Goal: Task Accomplishment & Management: Check status

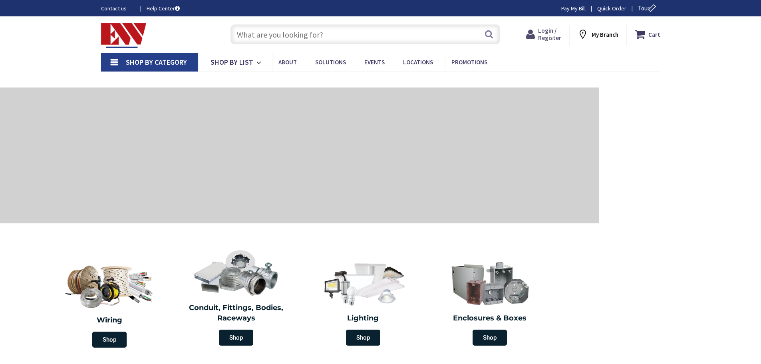
click at [542, 34] on span "Login / Register" at bounding box center [549, 34] width 23 height 15
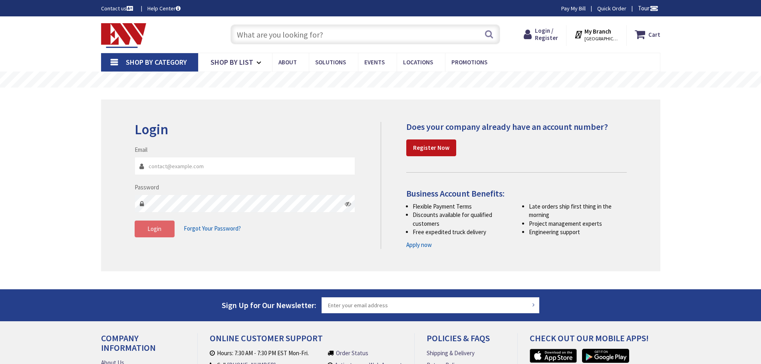
type input "[EMAIL_ADDRESS][DOMAIN_NAME]"
click at [144, 231] on button "Login" at bounding box center [155, 229] width 40 height 17
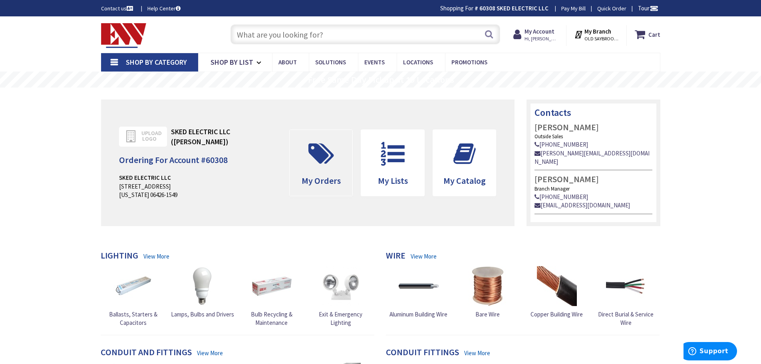
click at [311, 151] on icon at bounding box center [322, 154] width 34 height 24
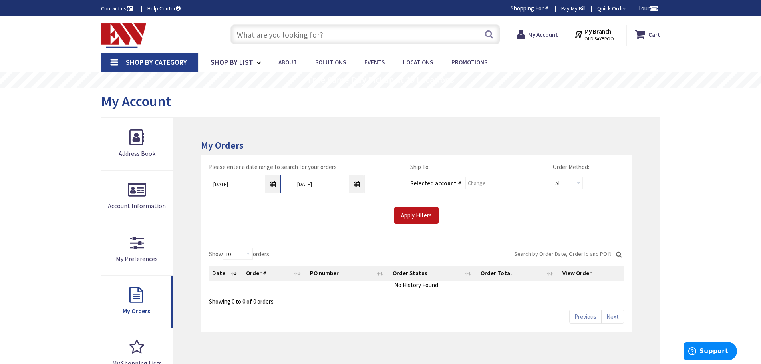
click at [272, 187] on input "8/28/2025" at bounding box center [245, 184] width 72 height 18
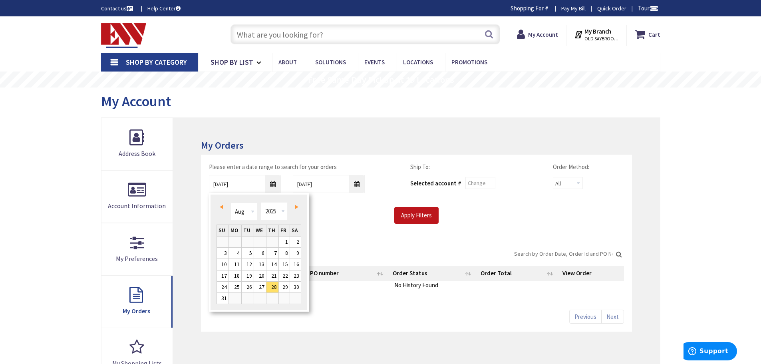
click at [220, 207] on span "Prev" at bounding box center [221, 207] width 3 height 4
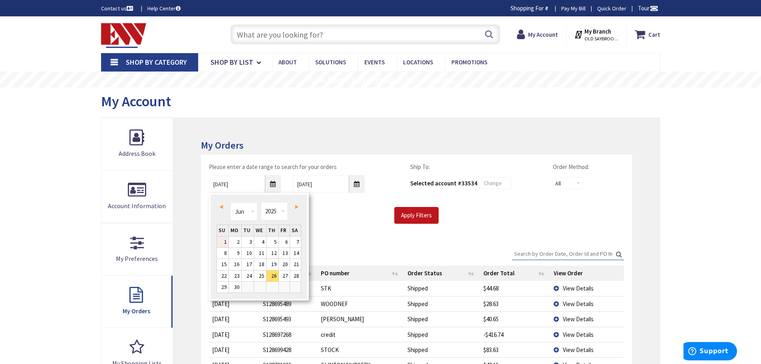
click at [225, 243] on link "1" at bounding box center [223, 242] width 12 height 11
type input "06/01/2025"
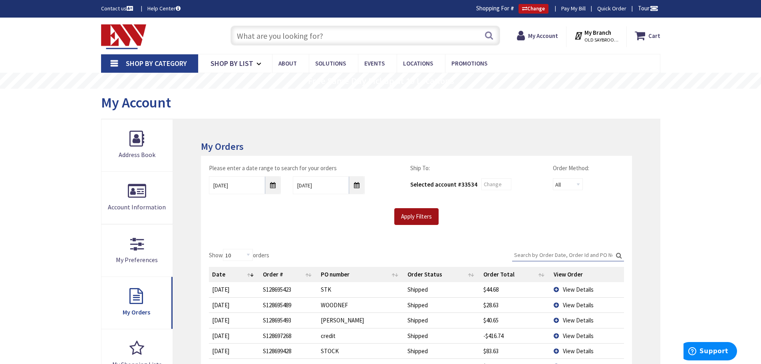
click at [425, 212] on input "Apply Filters" at bounding box center [416, 216] width 44 height 17
click at [546, 250] on input "Search:" at bounding box center [568, 255] width 112 height 12
type input "SILL"
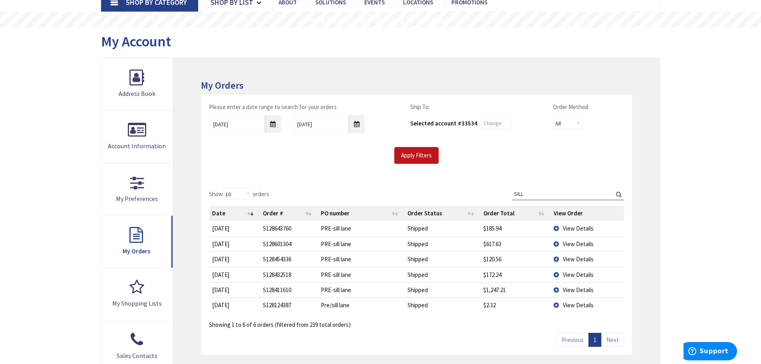
scroll to position [80, 0]
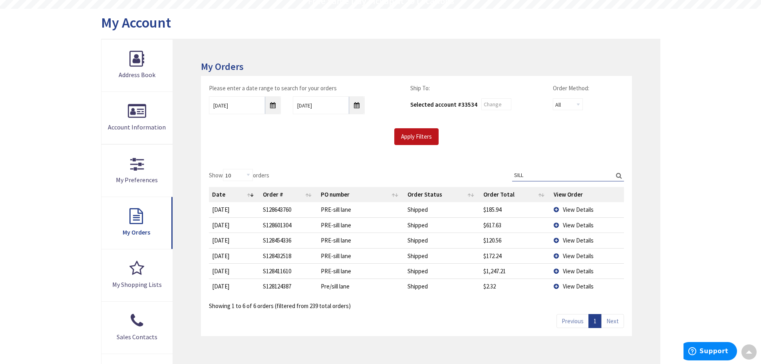
click at [572, 272] on span "View Details" at bounding box center [578, 271] width 31 height 8
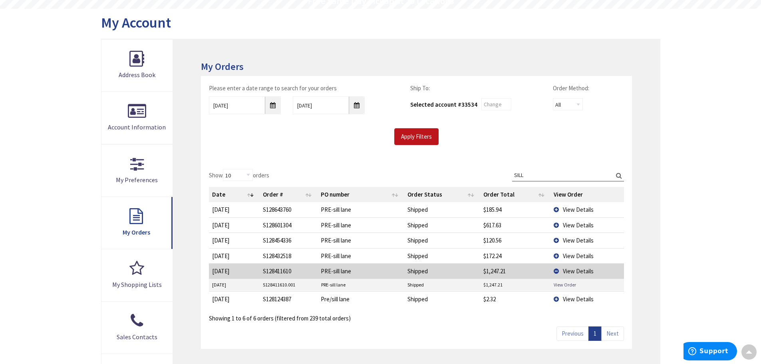
click at [566, 284] on link "View Order" at bounding box center [565, 284] width 22 height 7
click at [581, 254] on span "View Details" at bounding box center [578, 256] width 31 height 8
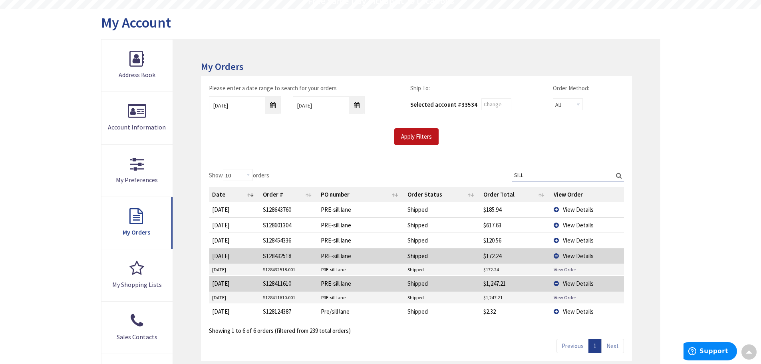
click at [566, 269] on link "View Order" at bounding box center [565, 269] width 22 height 7
click at [573, 243] on span "View Details" at bounding box center [578, 241] width 31 height 8
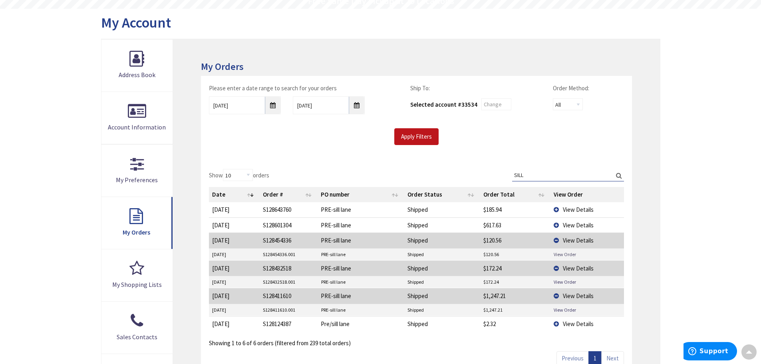
click at [568, 254] on link "View Order" at bounding box center [565, 254] width 22 height 7
click at [578, 227] on span "View Details" at bounding box center [578, 225] width 31 height 8
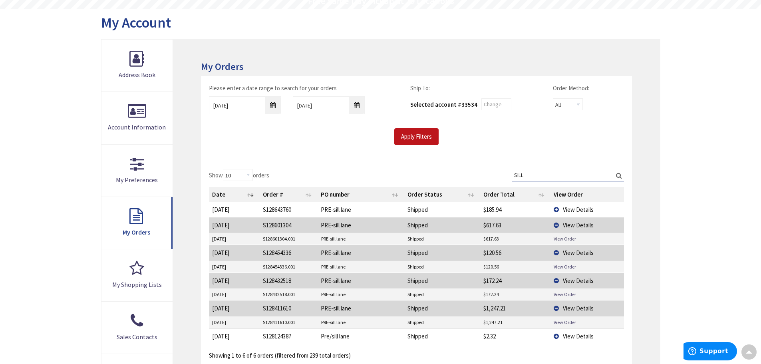
click at [571, 236] on link "View Order" at bounding box center [565, 238] width 22 height 7
click at [568, 210] on span "View Details" at bounding box center [578, 210] width 31 height 8
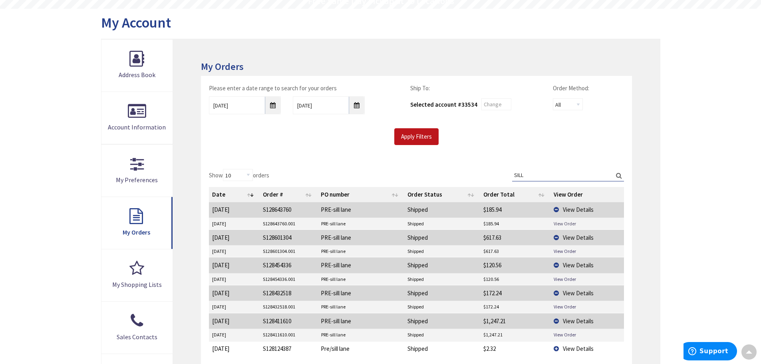
click at [567, 220] on link "View Order" at bounding box center [565, 223] width 22 height 7
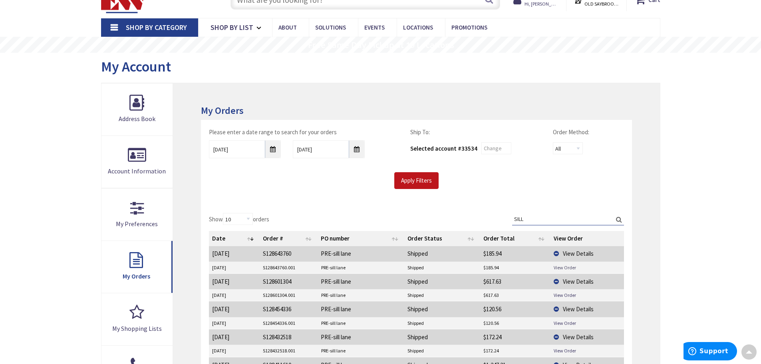
scroll to position [0, 0]
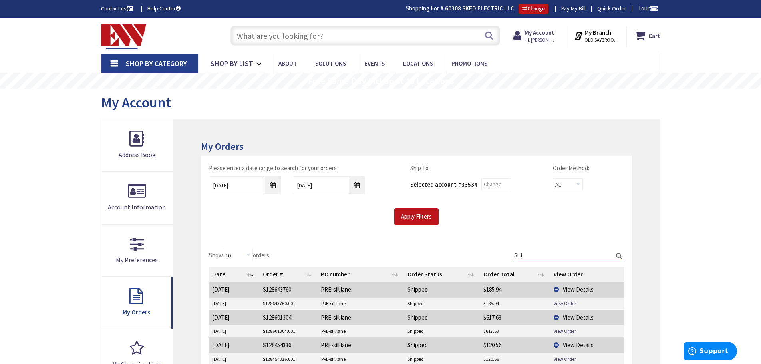
click at [287, 42] on input "text" at bounding box center [366, 36] width 270 height 20
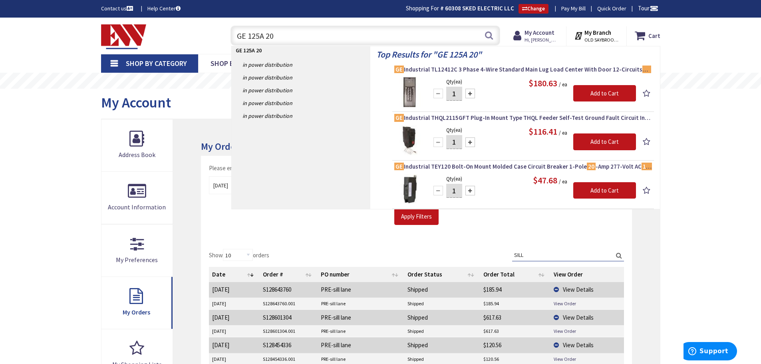
click at [283, 36] on input "GE 125A 20" at bounding box center [366, 36] width 270 height 20
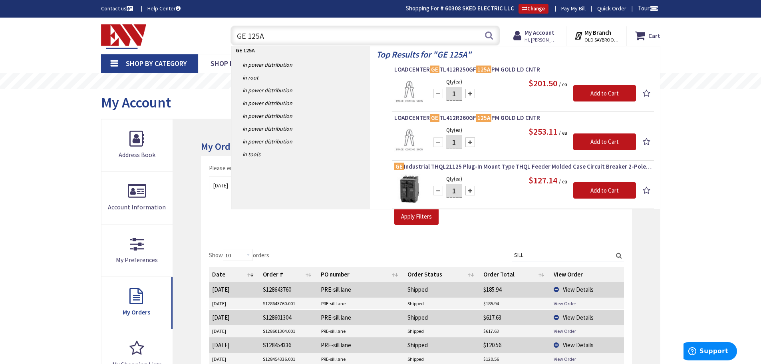
type input "GE 125A"
drag, startPoint x: 272, startPoint y: 41, endPoint x: 213, endPoint y: 49, distance: 60.1
click at [213, 47] on div "Toggle Nav GE 125A GE 125A Search Cart My Cart Close" at bounding box center [381, 35] width 572 height 27
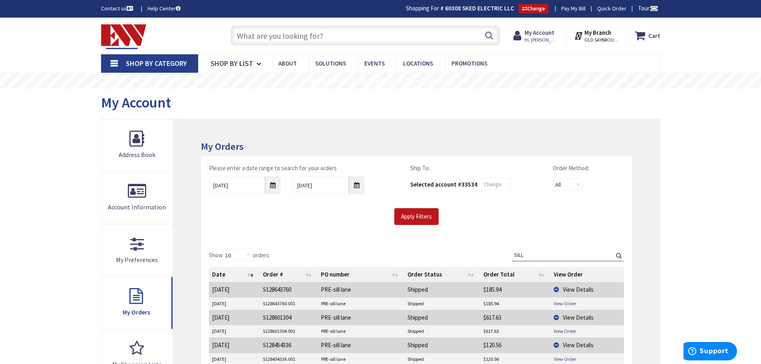
drag, startPoint x: 534, startPoint y: 258, endPoint x: 505, endPoint y: 256, distance: 28.9
click at [505, 256] on div "Show 10 25 50 100 orders Search: SILL Date Order # PO number Order Status Order…" at bounding box center [416, 350] width 415 height 203
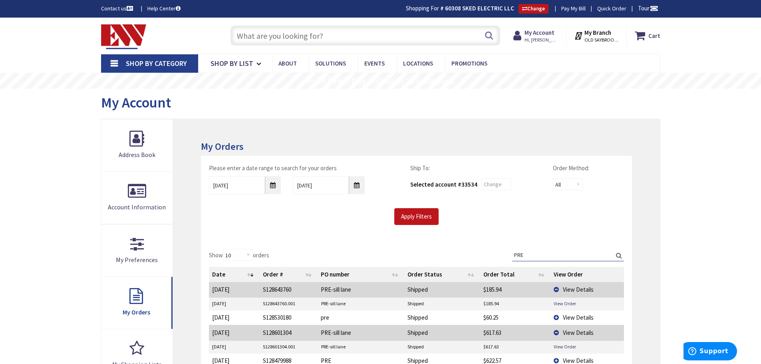
type input "PRE"
click at [580, 317] on span "View Details" at bounding box center [578, 318] width 31 height 8
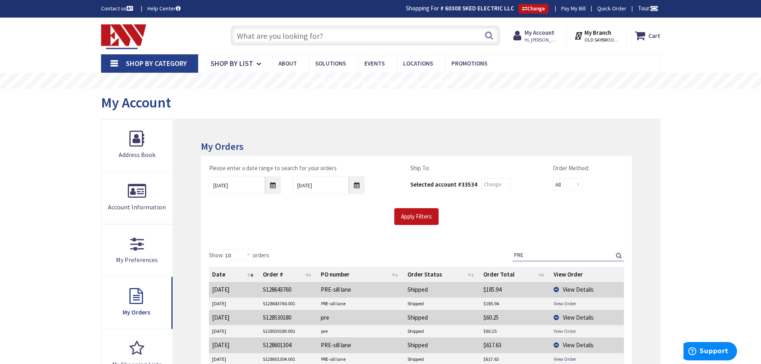
click at [573, 331] on link "View Order" at bounding box center [565, 331] width 22 height 7
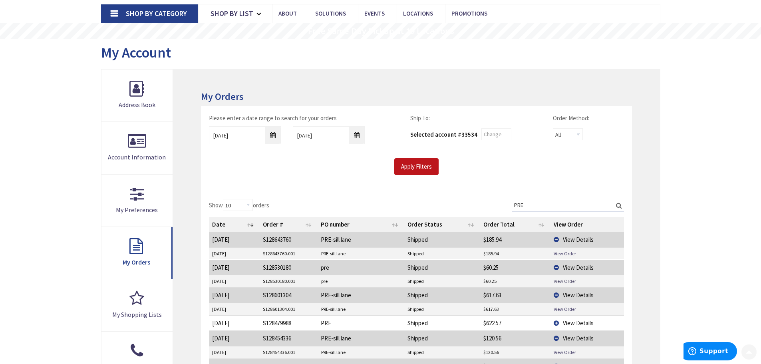
scroll to position [80, 0]
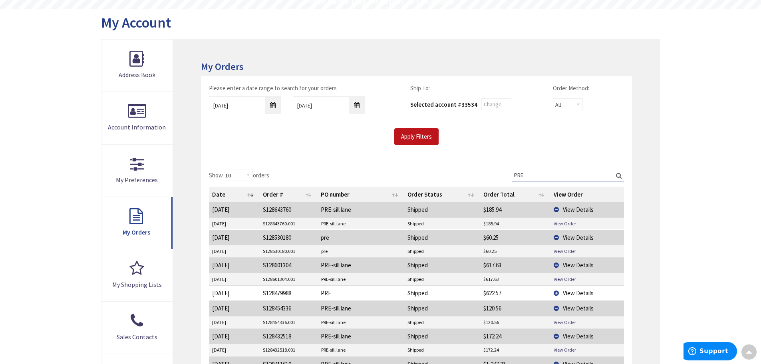
click at [579, 295] on span "View Details" at bounding box center [578, 293] width 31 height 8
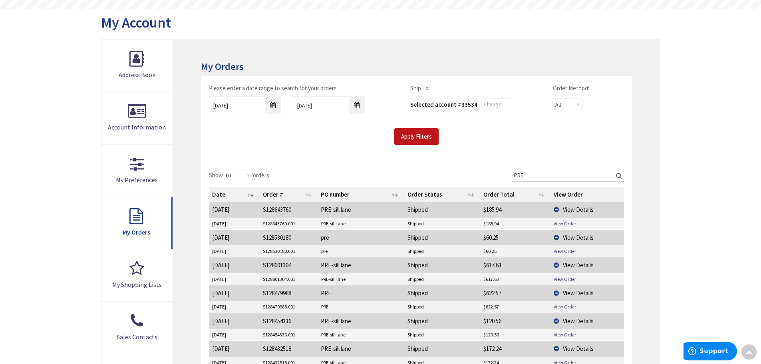
click at [568, 307] on link "View Order" at bounding box center [565, 306] width 22 height 7
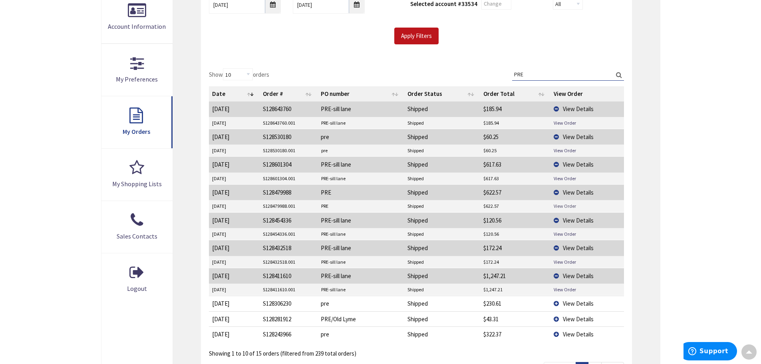
scroll to position [200, 0]
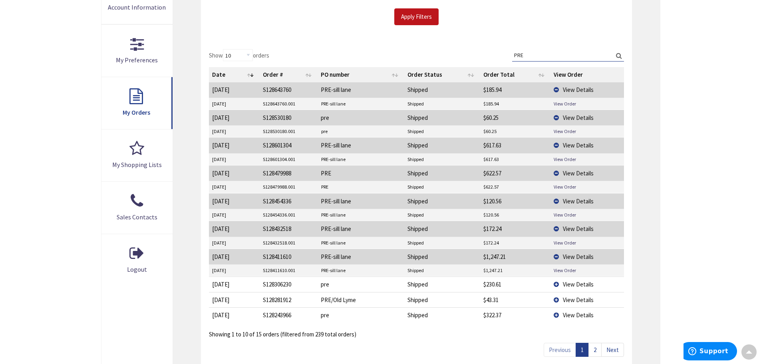
click at [572, 288] on span "View Details" at bounding box center [578, 285] width 31 height 8
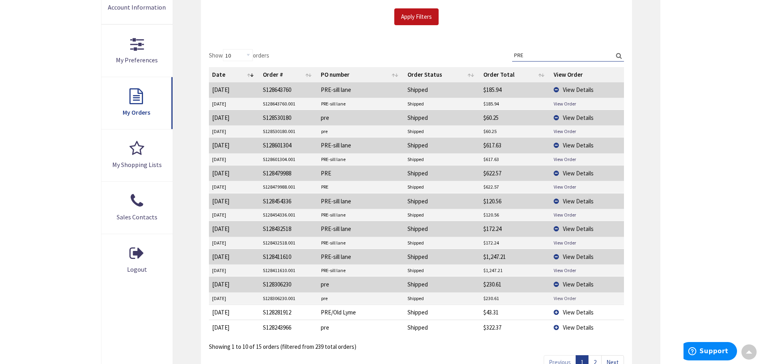
click at [566, 297] on link "View Order" at bounding box center [565, 298] width 22 height 7
click at [580, 313] on span "View Details" at bounding box center [578, 313] width 31 height 8
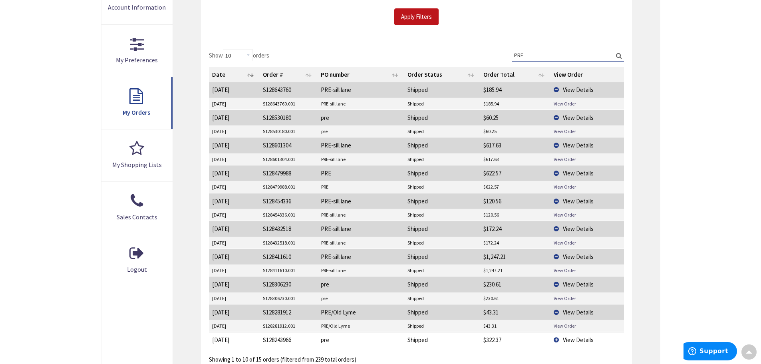
click at [559, 326] on link "View Order" at bounding box center [565, 326] width 22 height 7
click at [581, 341] on span "View Details" at bounding box center [578, 340] width 31 height 8
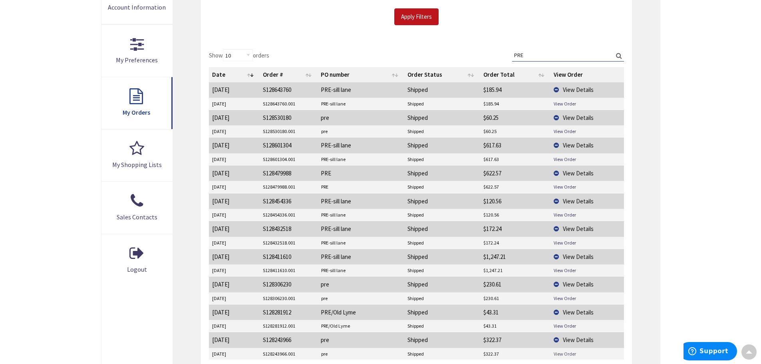
click at [565, 353] on link "View Order" at bounding box center [565, 353] width 22 height 7
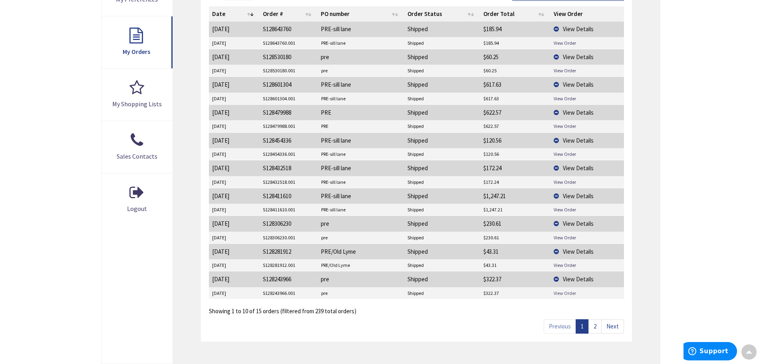
scroll to position [280, 0]
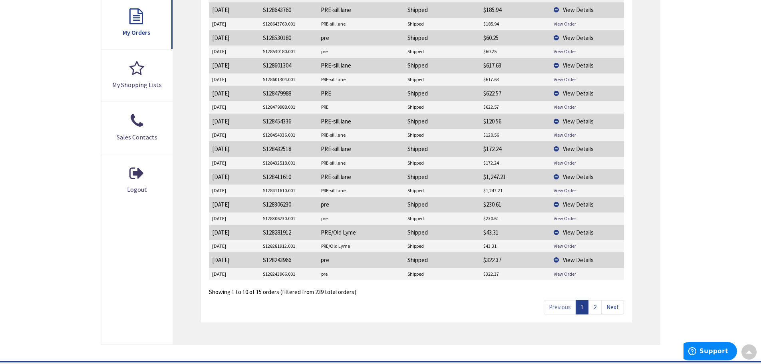
click at [612, 311] on link "Next" at bounding box center [612, 307] width 23 height 14
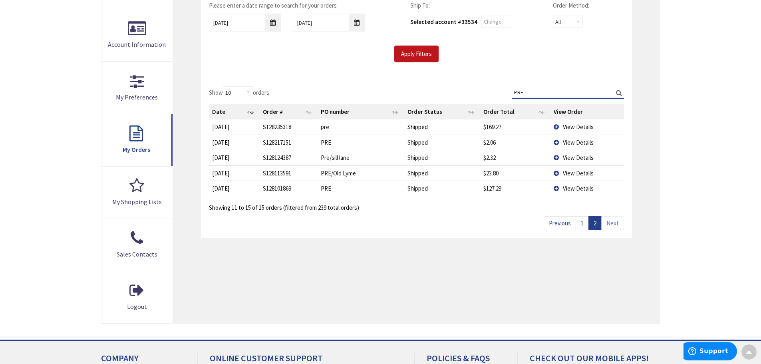
scroll to position [160, 0]
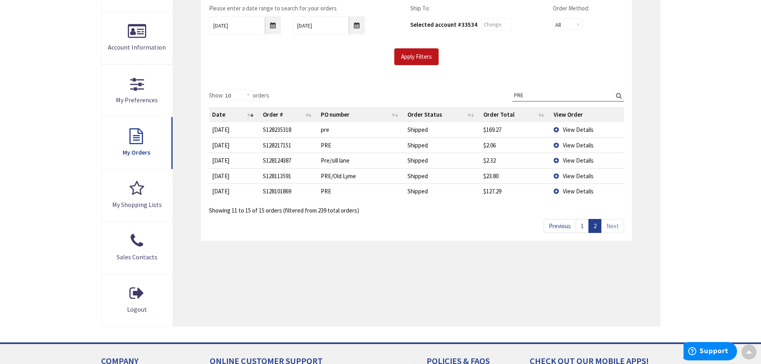
click at [576, 129] on span "View Details" at bounding box center [578, 130] width 31 height 8
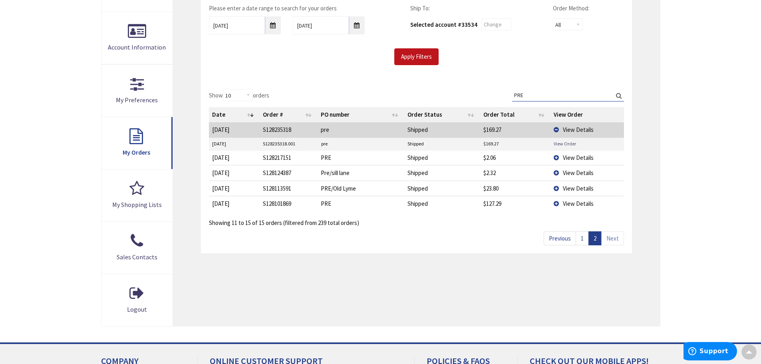
click at [566, 144] on link "View Order" at bounding box center [565, 143] width 22 height 7
click at [583, 240] on link "1" at bounding box center [582, 238] width 13 height 14
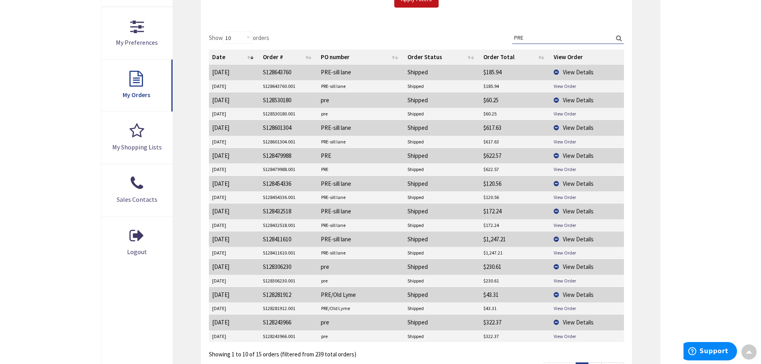
scroll to position [240, 0]
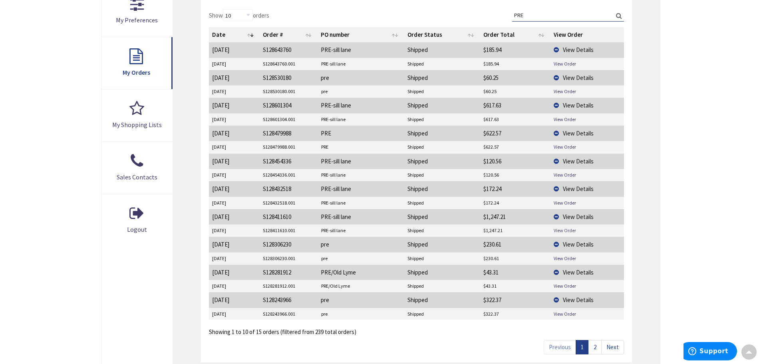
click at [563, 233] on link "View Order" at bounding box center [565, 230] width 22 height 7
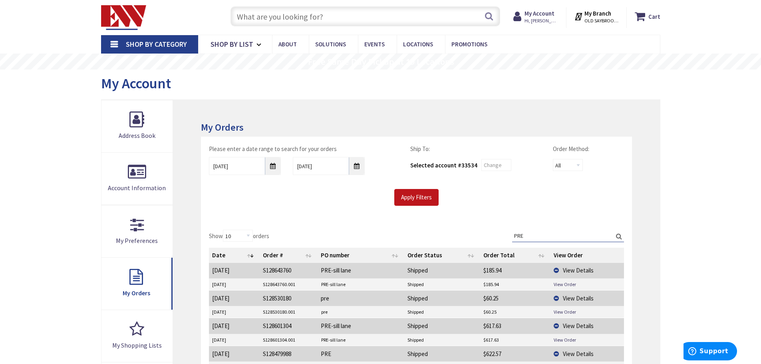
scroll to position [0, 0]
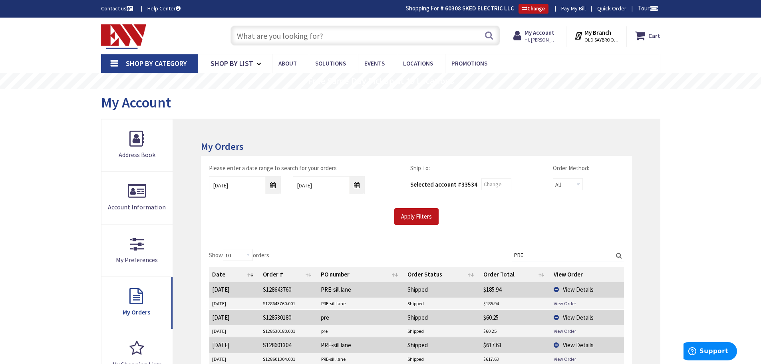
click at [264, 38] on input "text" at bounding box center [366, 36] width 270 height 20
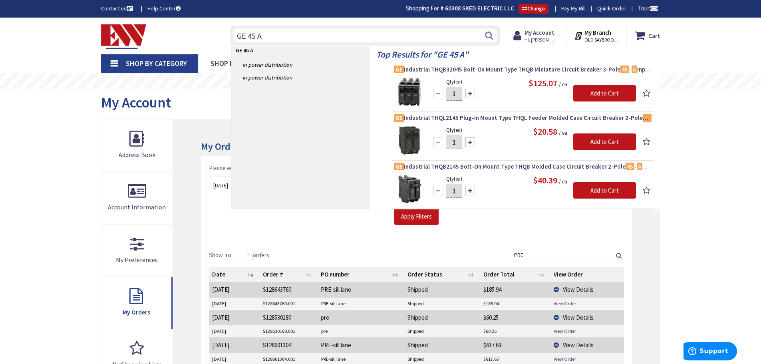
type input "GE 45 A"
drag, startPoint x: 242, startPoint y: 34, endPoint x: 218, endPoint y: 27, distance: 24.9
click at [213, 28] on div "Toggle Nav GE 45 A GE 45 A Search Cart My Cart Close You have no items in your …" at bounding box center [381, 35] width 572 height 27
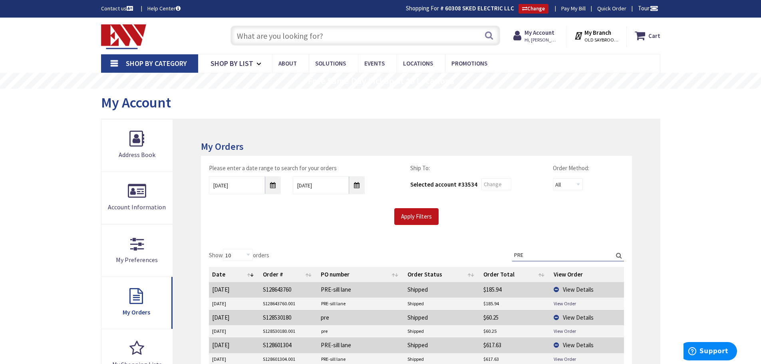
drag, startPoint x: 536, startPoint y: 256, endPoint x: 511, endPoint y: 260, distance: 25.5
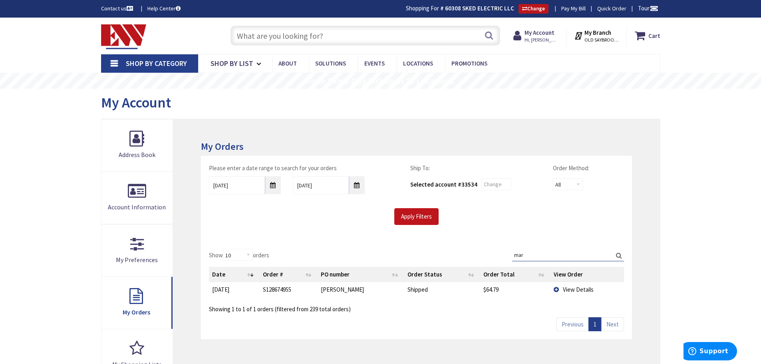
click at [572, 288] on span "View Details" at bounding box center [578, 290] width 31 height 8
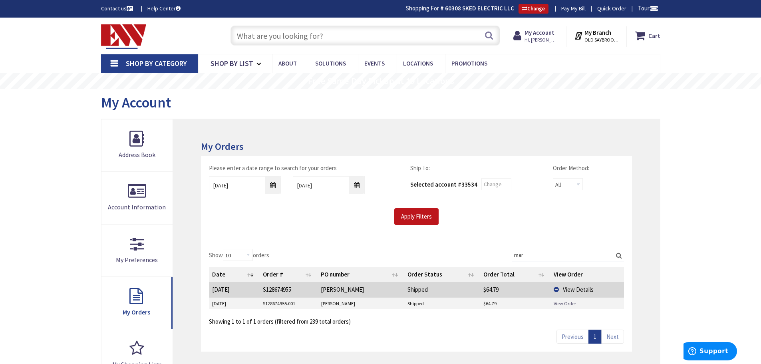
click at [561, 307] on link "View Order" at bounding box center [565, 303] width 22 height 7
drag, startPoint x: 529, startPoint y: 251, endPoint x: 505, endPoint y: 253, distance: 23.7
click at [505, 253] on div "Show 10 25 50 100 orders Search: mar Date Order # PO number Order Status Order …" at bounding box center [416, 287] width 415 height 77
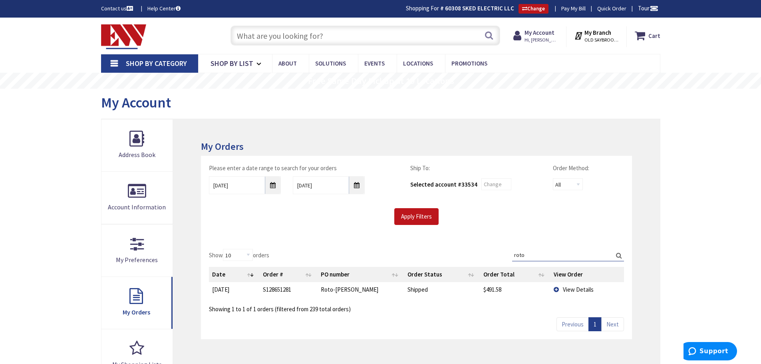
type input "roto"
click at [576, 289] on span "View Details" at bounding box center [578, 290] width 31 height 8
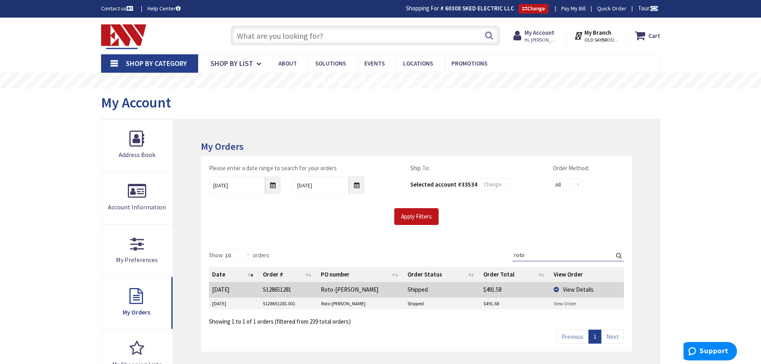
click at [571, 303] on link "View Order" at bounding box center [565, 303] width 22 height 7
click at [279, 41] on input "text" at bounding box center [366, 36] width 270 height 20
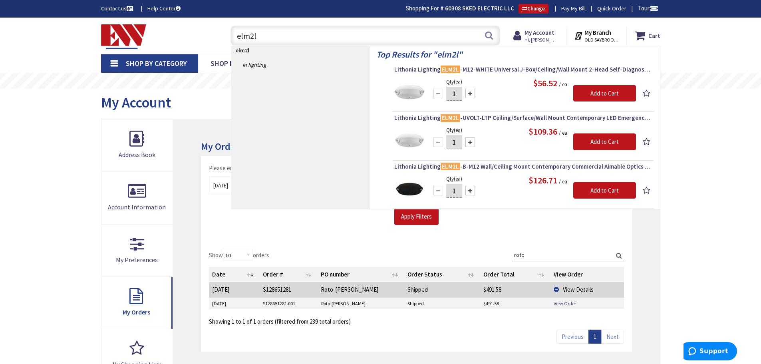
type input "elm2l"
click at [576, 72] on span "Lithonia Lighting ELM2L -M12-WHITE Universal J-Box/Ceiling/Wall Mount 2-Head Se…" at bounding box center [523, 70] width 258 height 8
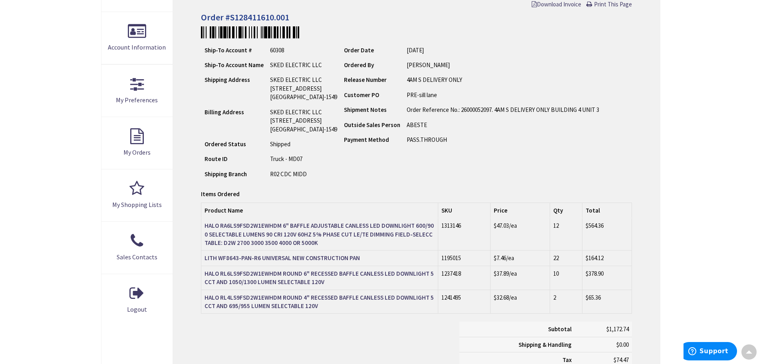
scroll to position [161, 0]
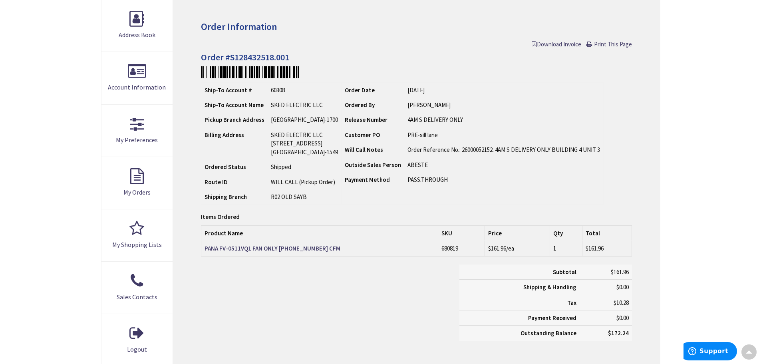
scroll to position [121, 0]
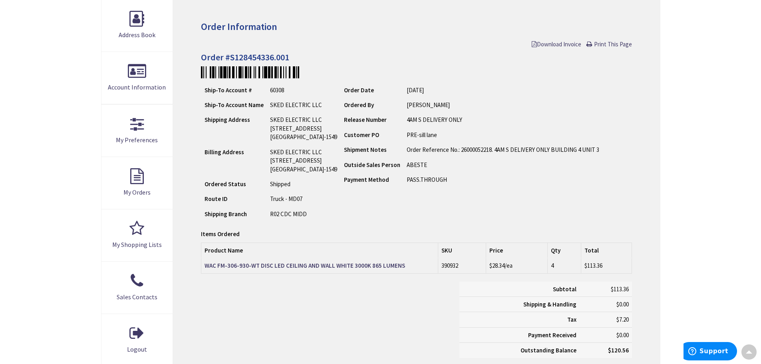
scroll to position [121, 0]
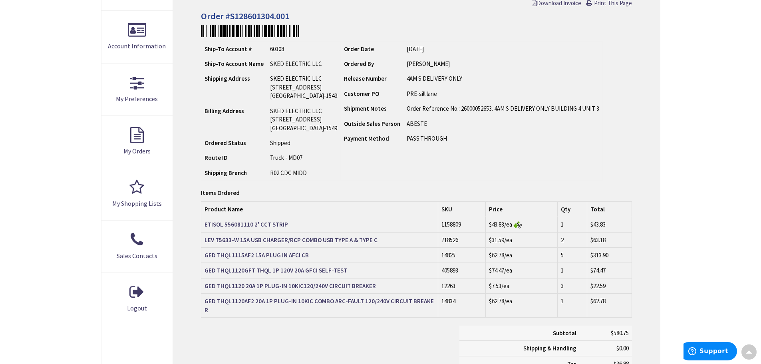
scroll to position [161, 0]
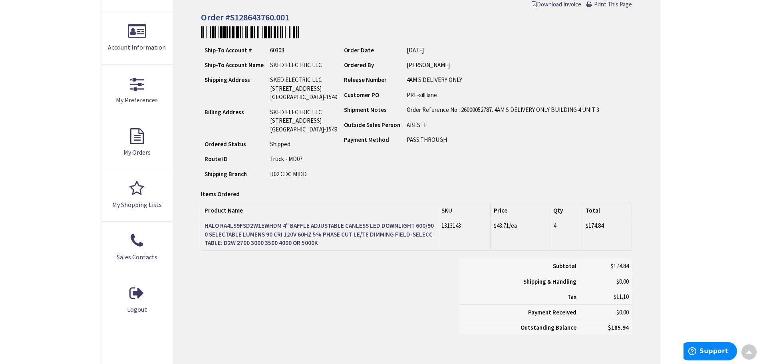
scroll to position [161, 0]
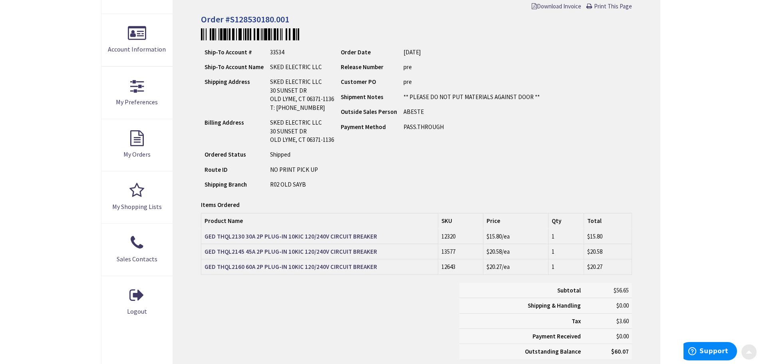
scroll to position [160, 0]
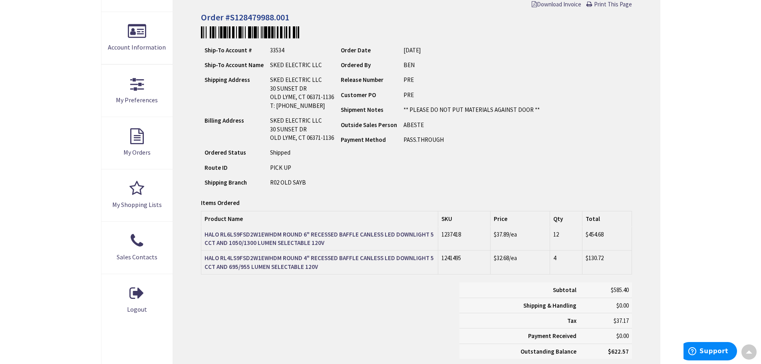
scroll to position [161, 0]
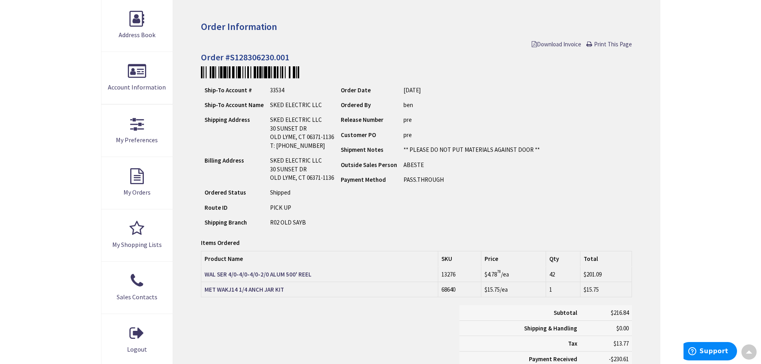
scroll to position [121, 0]
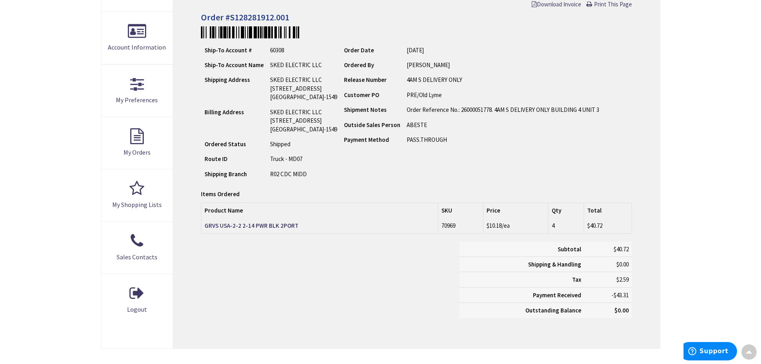
scroll to position [161, 0]
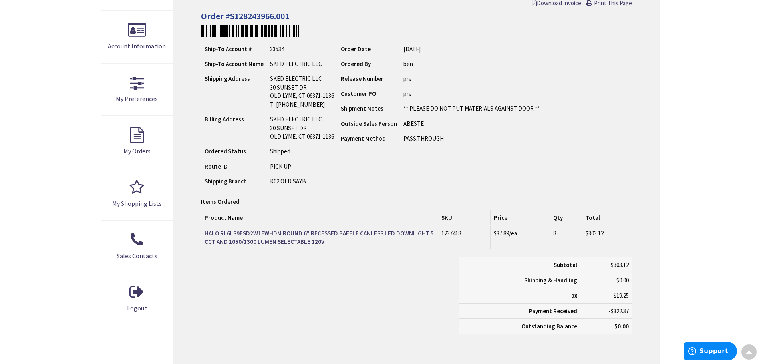
scroll to position [161, 0]
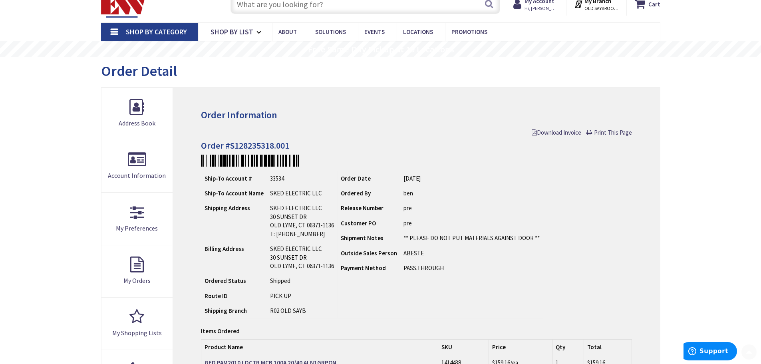
scroll to position [120, 0]
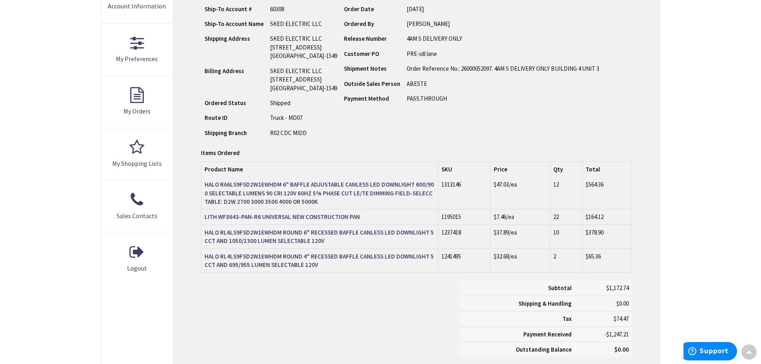
scroll to position [201, 0]
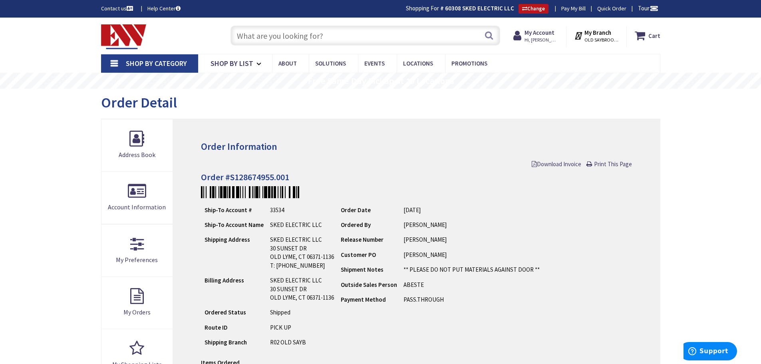
scroll to position [120, 0]
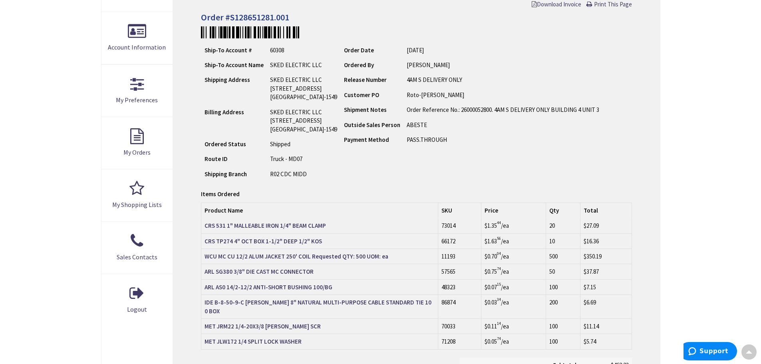
scroll to position [161, 0]
click at [281, 321] on strong "MET JRM22 1/4-20X3/8 RH MACH SCR" at bounding box center [263, 325] width 116 height 8
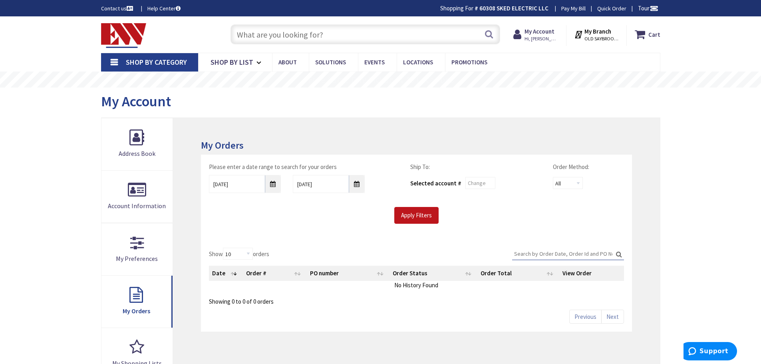
click at [546, 254] on input "Search:" at bounding box center [568, 254] width 112 height 12
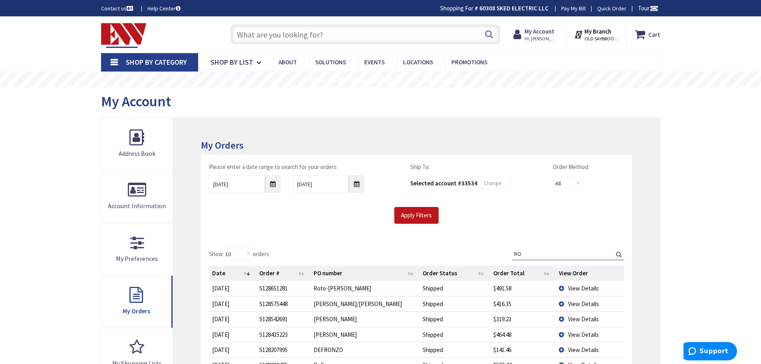
type input "R"
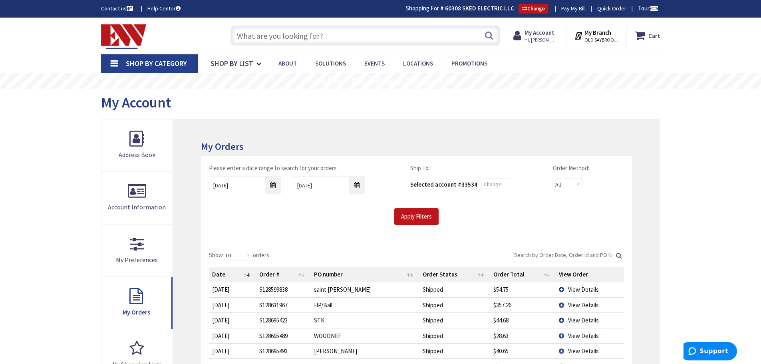
click at [289, 38] on input "text" at bounding box center [366, 36] width 270 height 20
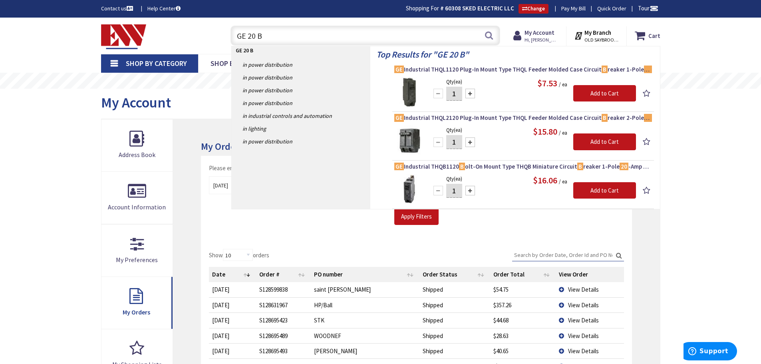
drag, startPoint x: 265, startPoint y: 38, endPoint x: 248, endPoint y: 38, distance: 16.8
click at [248, 38] on input "GE 20 B" at bounding box center [366, 36] width 270 height 20
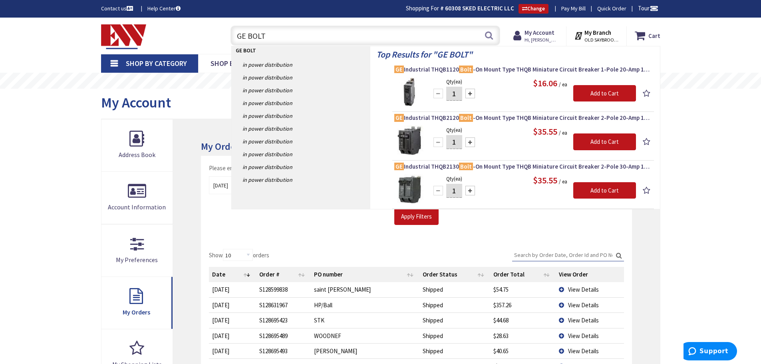
drag, startPoint x: 267, startPoint y: 37, endPoint x: 231, endPoint y: 40, distance: 36.5
click at [231, 40] on input "GE BOLT" at bounding box center [366, 36] width 270 height 20
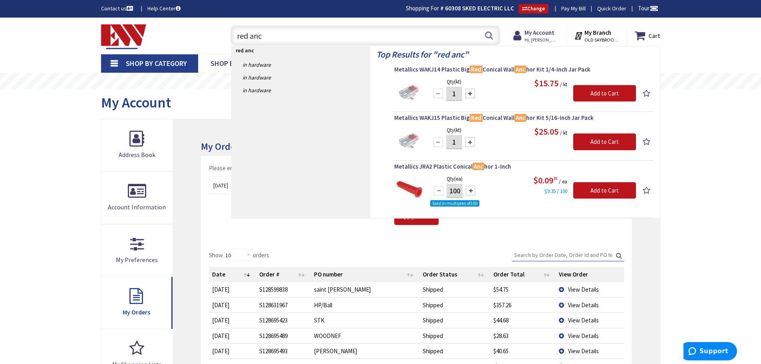
type input "red anc"
drag, startPoint x: 266, startPoint y: 38, endPoint x: 228, endPoint y: 42, distance: 38.1
click at [228, 42] on div "red anc red anc Search" at bounding box center [364, 35] width 274 height 26
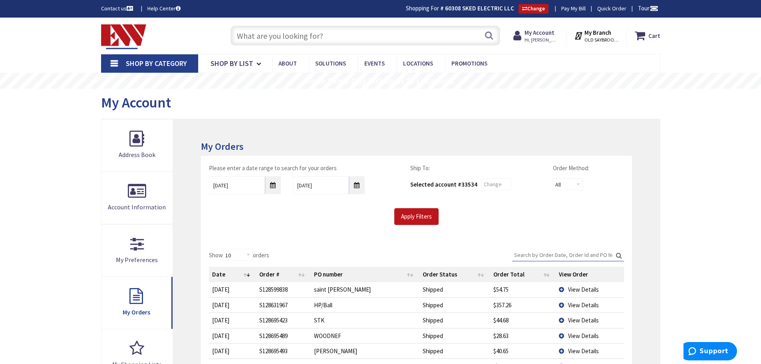
click at [537, 255] on input "Search:" at bounding box center [568, 255] width 112 height 12
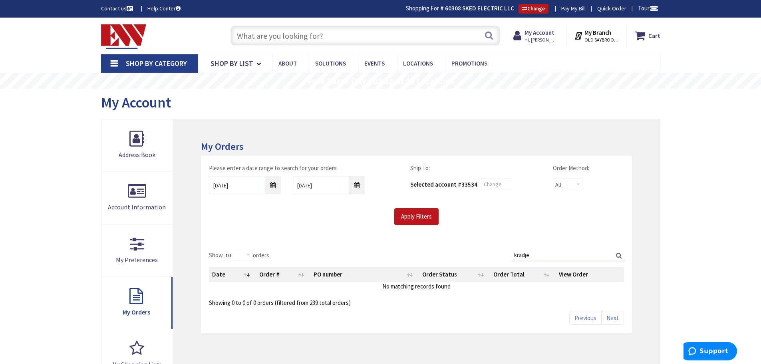
type input "kradjel"
drag, startPoint x: 532, startPoint y: 258, endPoint x: 502, endPoint y: 259, distance: 30.4
click at [502, 259] on div "Show 10 25 50 100 orders Search: kradjel Date Order # PO number Order Status Or…" at bounding box center [416, 278] width 415 height 58
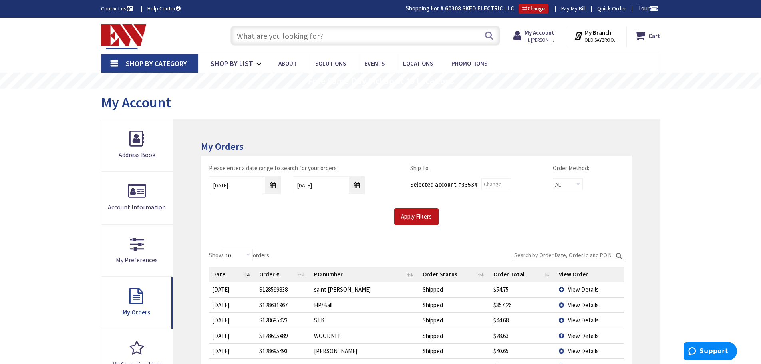
click at [544, 254] on input "Search:" at bounding box center [568, 255] width 112 height 12
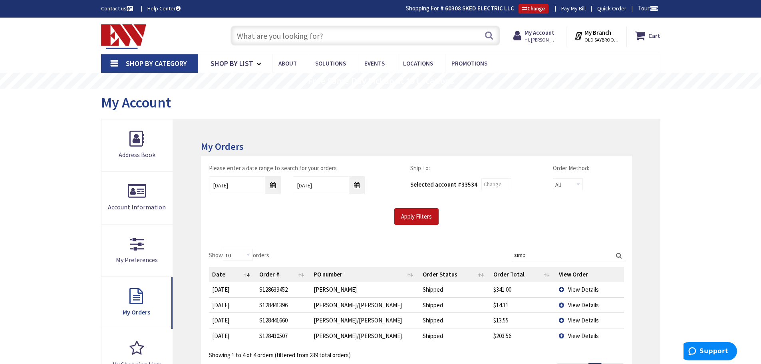
click at [581, 291] on span "View Details" at bounding box center [583, 290] width 31 height 8
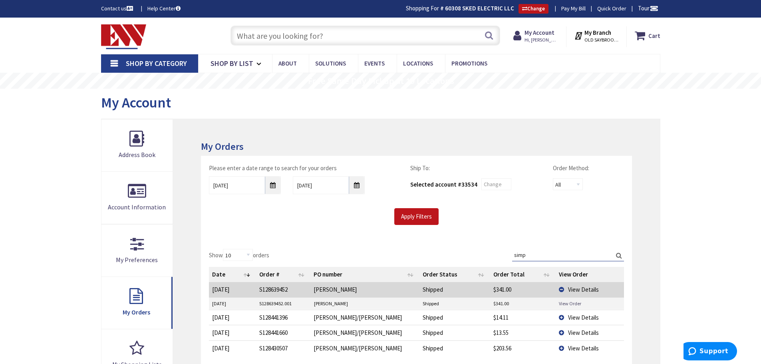
click at [565, 303] on link "View Order" at bounding box center [570, 303] width 22 height 7
drag, startPoint x: 532, startPoint y: 251, endPoint x: 508, endPoint y: 254, distance: 23.9
click at [508, 254] on div "Show 10 25 50 100 orders Search: simp Date Order # PO number Order Status Order…" at bounding box center [416, 310] width 415 height 123
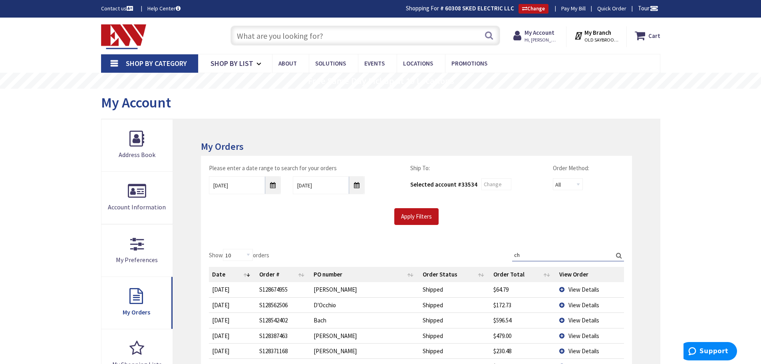
type input "c"
click at [277, 39] on input "text" at bounding box center [366, 36] width 270 height 20
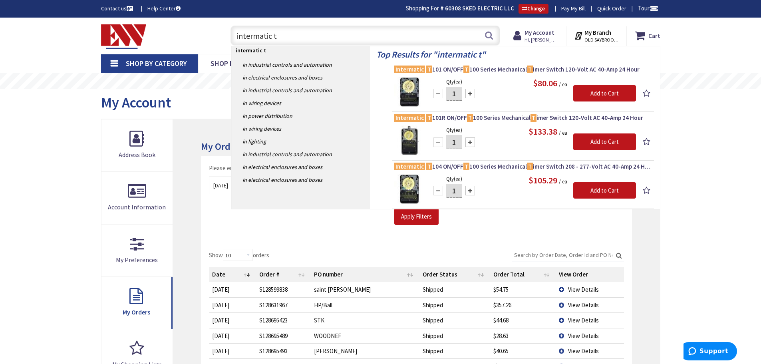
drag, startPoint x: 253, startPoint y: 37, endPoint x: 219, endPoint y: 37, distance: 34.0
click at [219, 37] on div "Toggle Nav intermatic t intermatic t Search Cart My Cart Close You have no item…" at bounding box center [381, 35] width 572 height 27
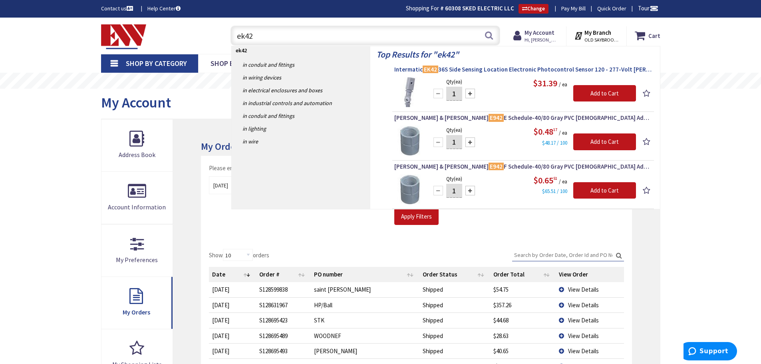
type input "ek42"
click at [510, 67] on span "Intermatic EK42 36S Side Sensing Location Electronic Photocontrol Sensor 120 - …" at bounding box center [523, 70] width 258 height 8
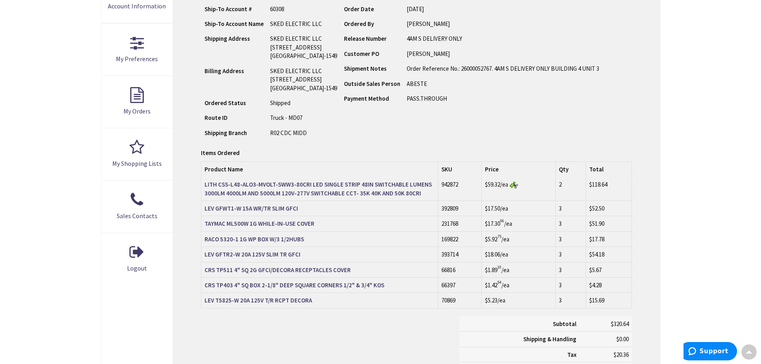
scroll to position [201, 0]
